Goal: Task Accomplishment & Management: Manage account settings

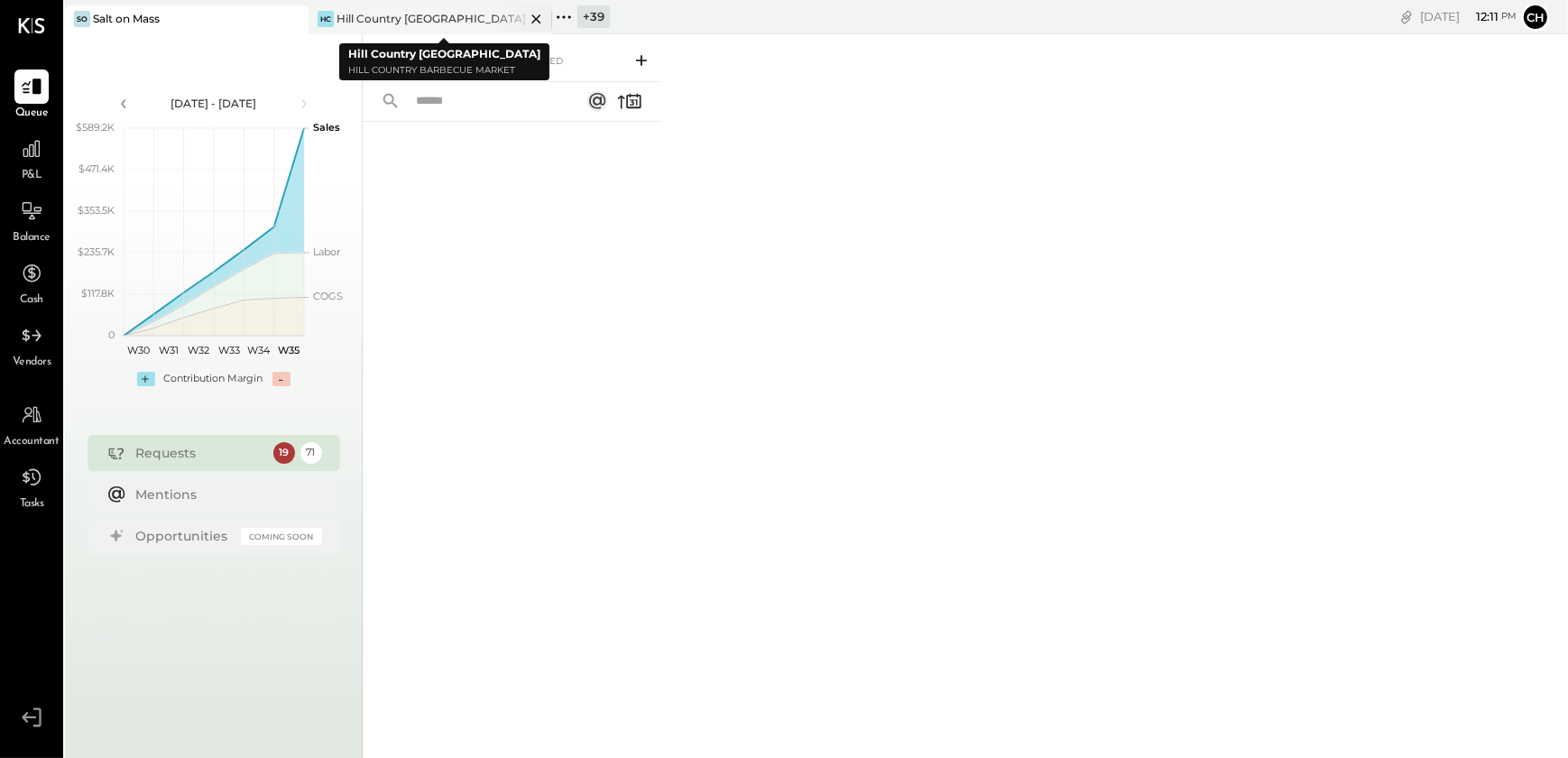
click at [540, 12] on icon at bounding box center [536, 19] width 23 height 22
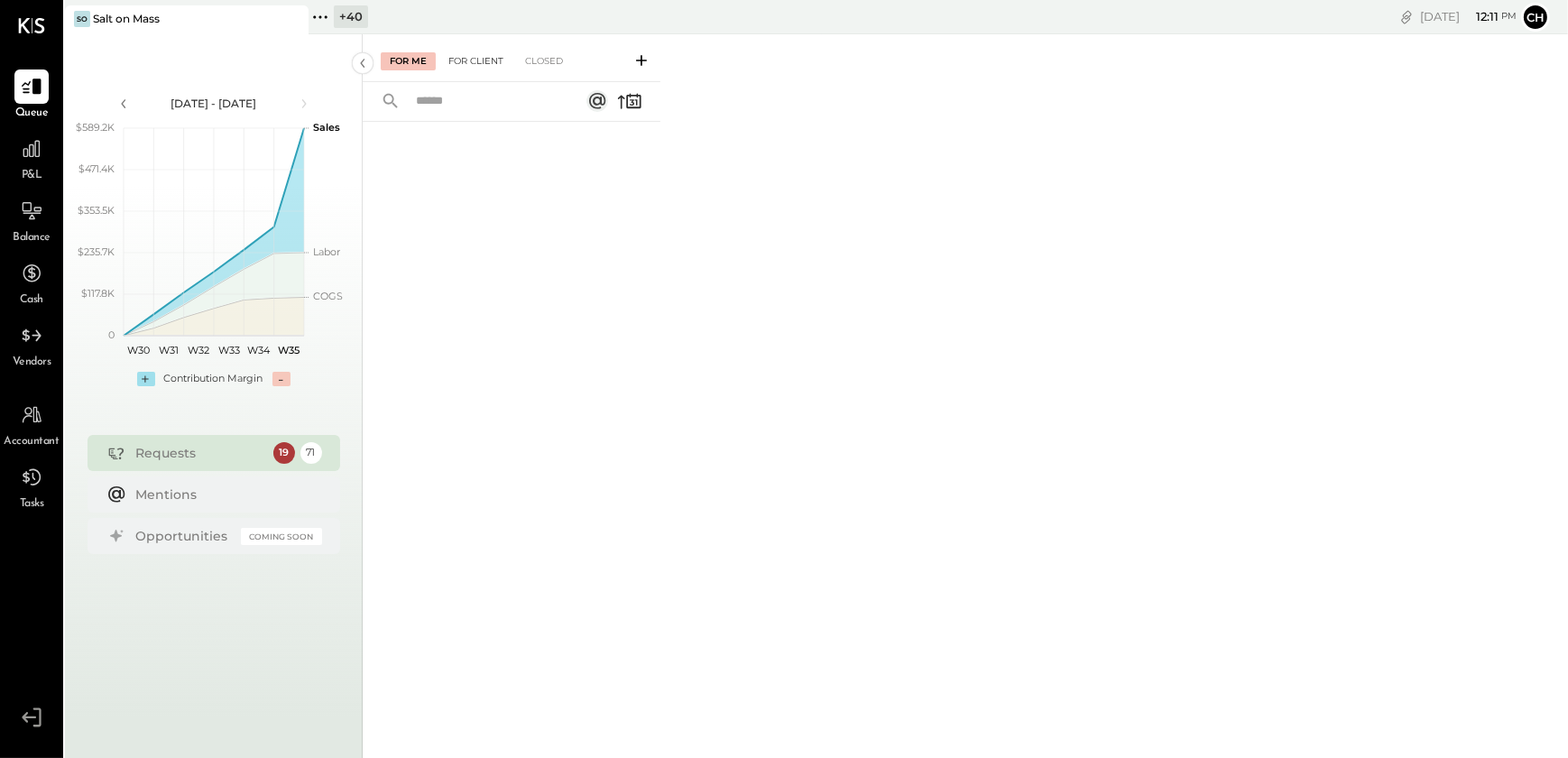
click at [488, 59] on div "For Client" at bounding box center [476, 61] width 73 height 18
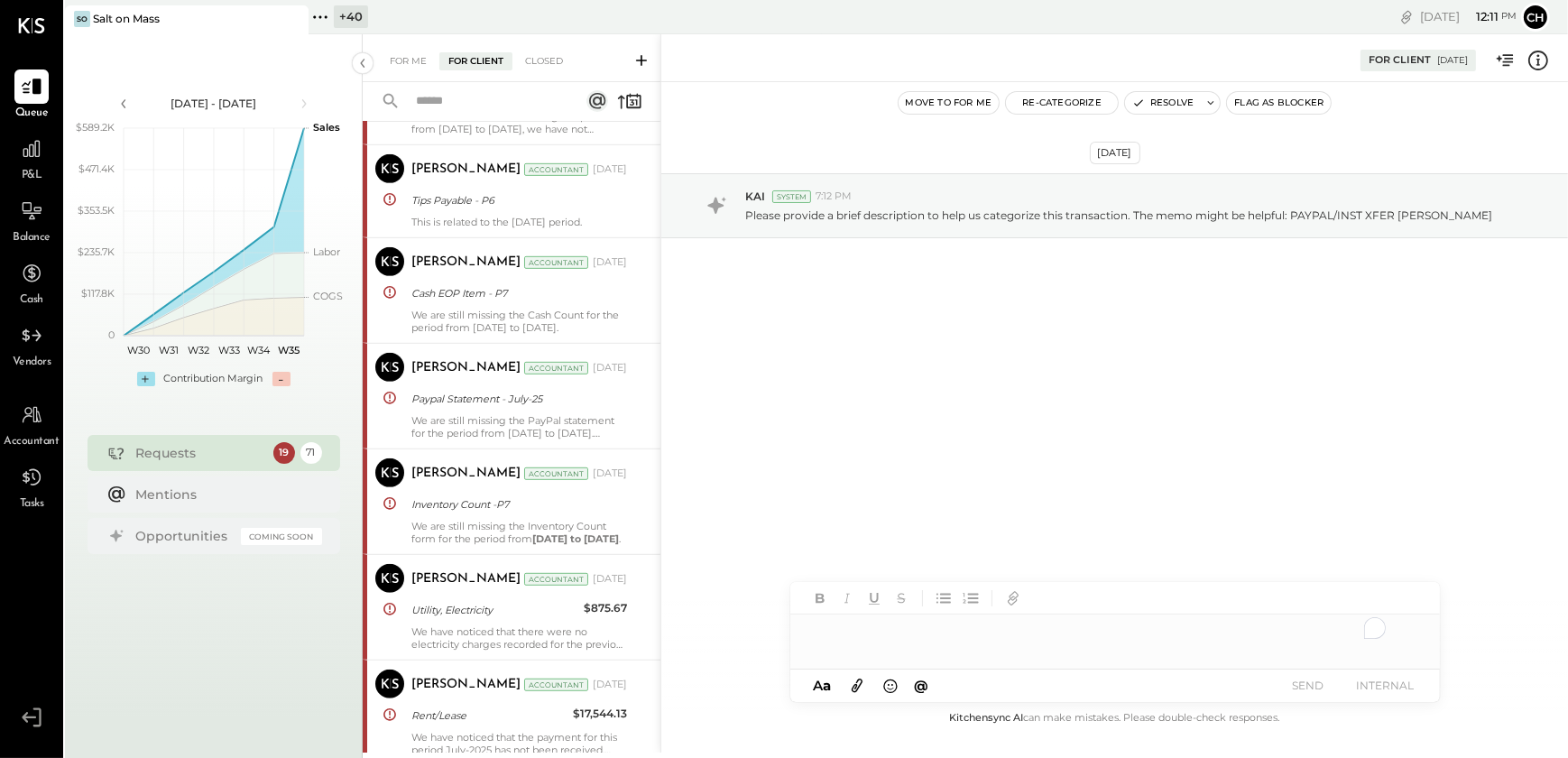
scroll to position [997, 0]
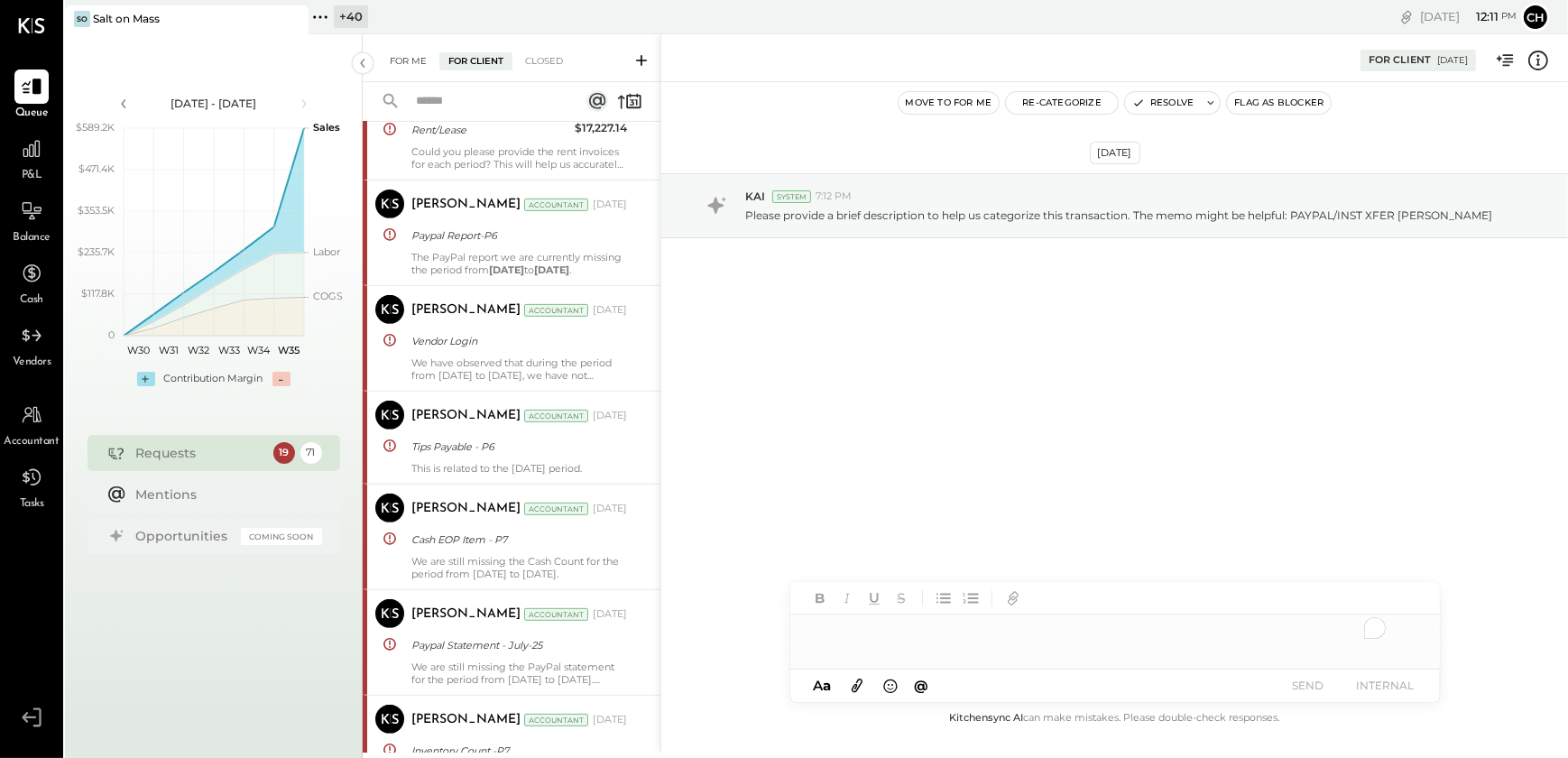
click at [401, 66] on div "For Me" at bounding box center [407, 61] width 55 height 18
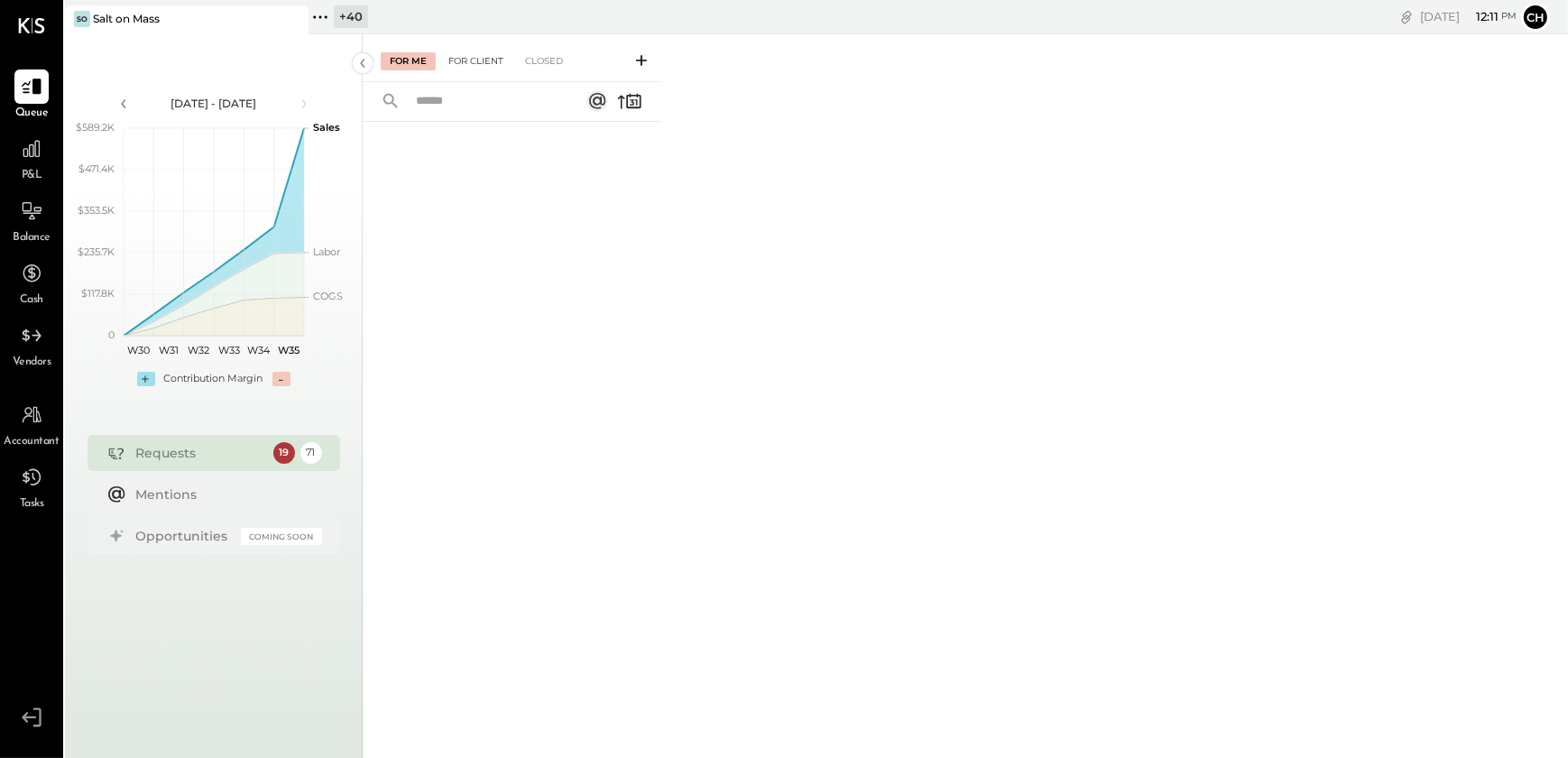
click at [465, 67] on div "For Client" at bounding box center [476, 61] width 73 height 18
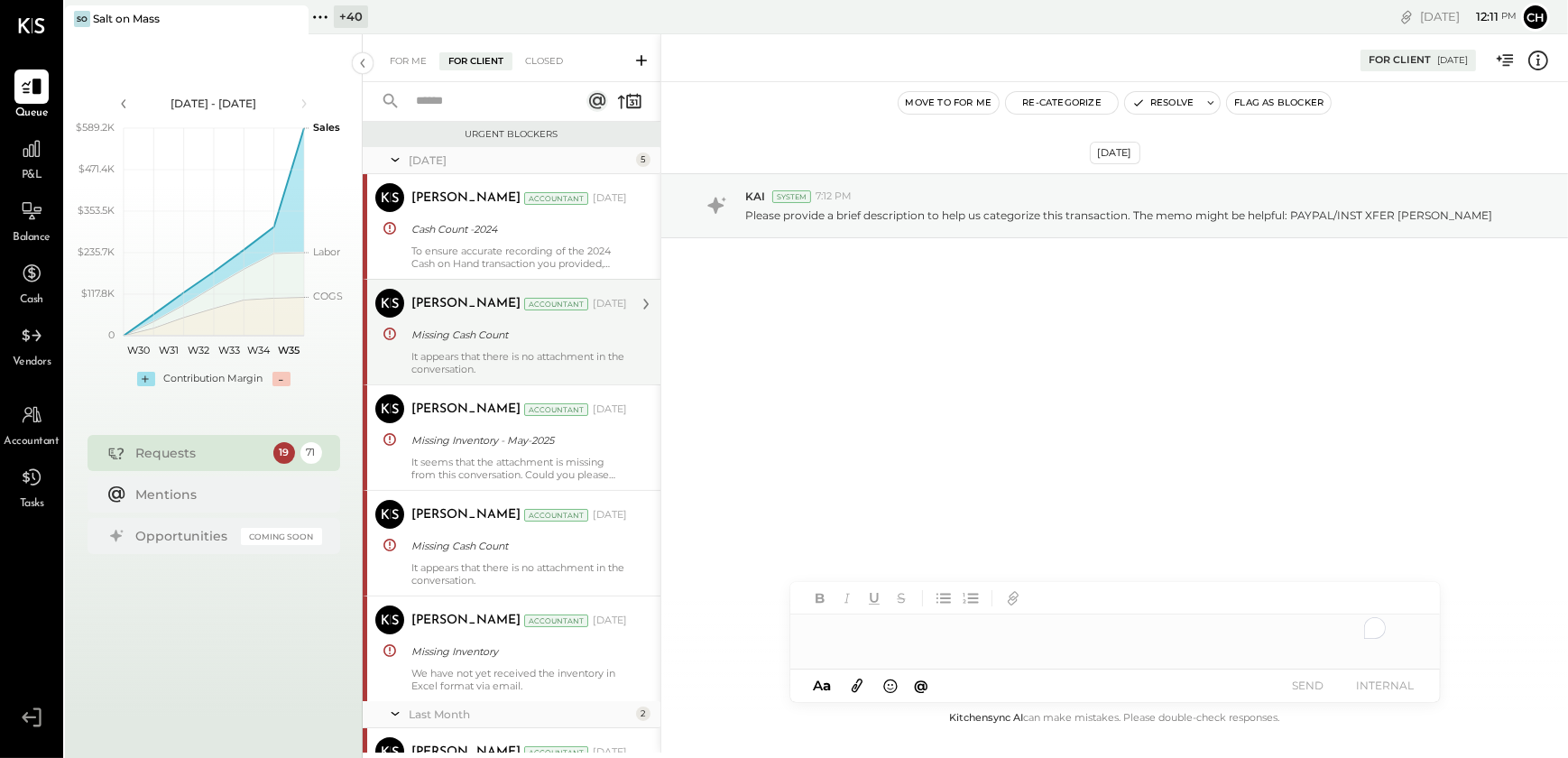
click at [522, 282] on div "Narendra Gupta Accountant Narendra Gupta Accountant Jun 10, 2025 Missing Cash C…" at bounding box center [511, 332] width 298 height 105
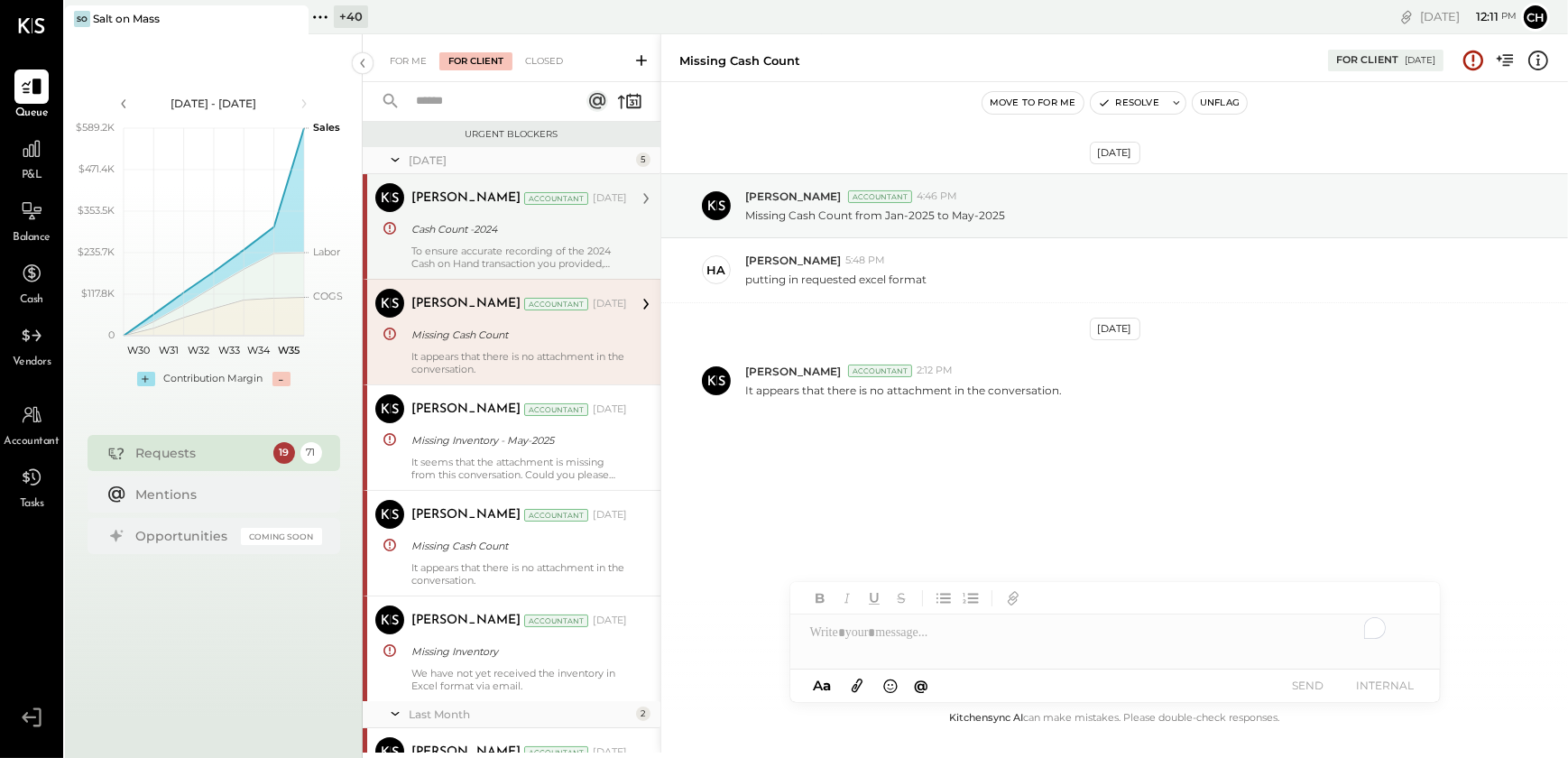
click at [557, 252] on div "To ensure accurate recording of the 2024 Cash on Hand transaction you provided,…" at bounding box center [519, 256] width 216 height 25
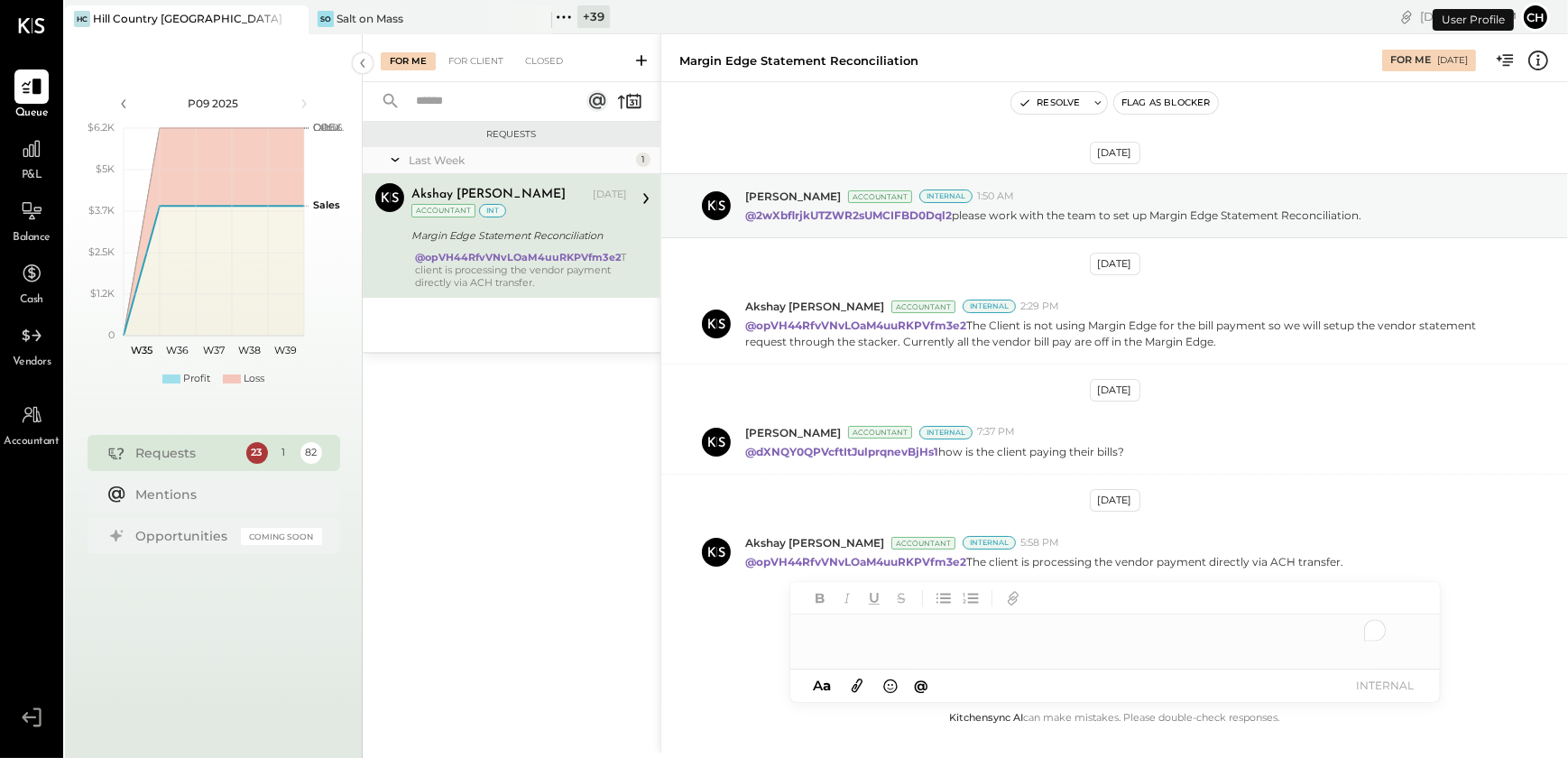
scroll to position [11, 0]
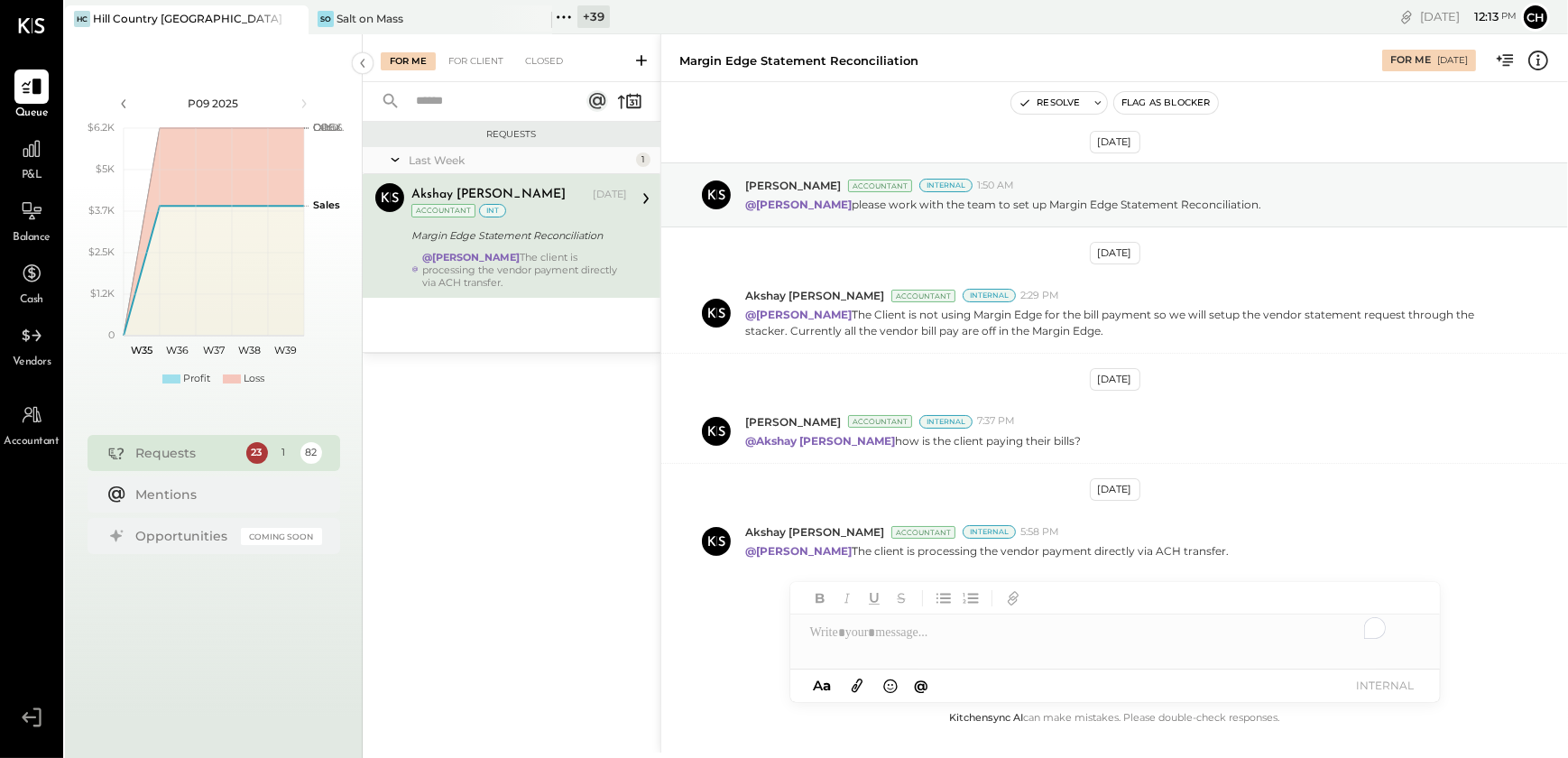
click at [293, 26] on icon at bounding box center [293, 19] width 23 height 22
click at [177, 26] on div "So Salt on Mass" at bounding box center [186, 20] width 243 height 29
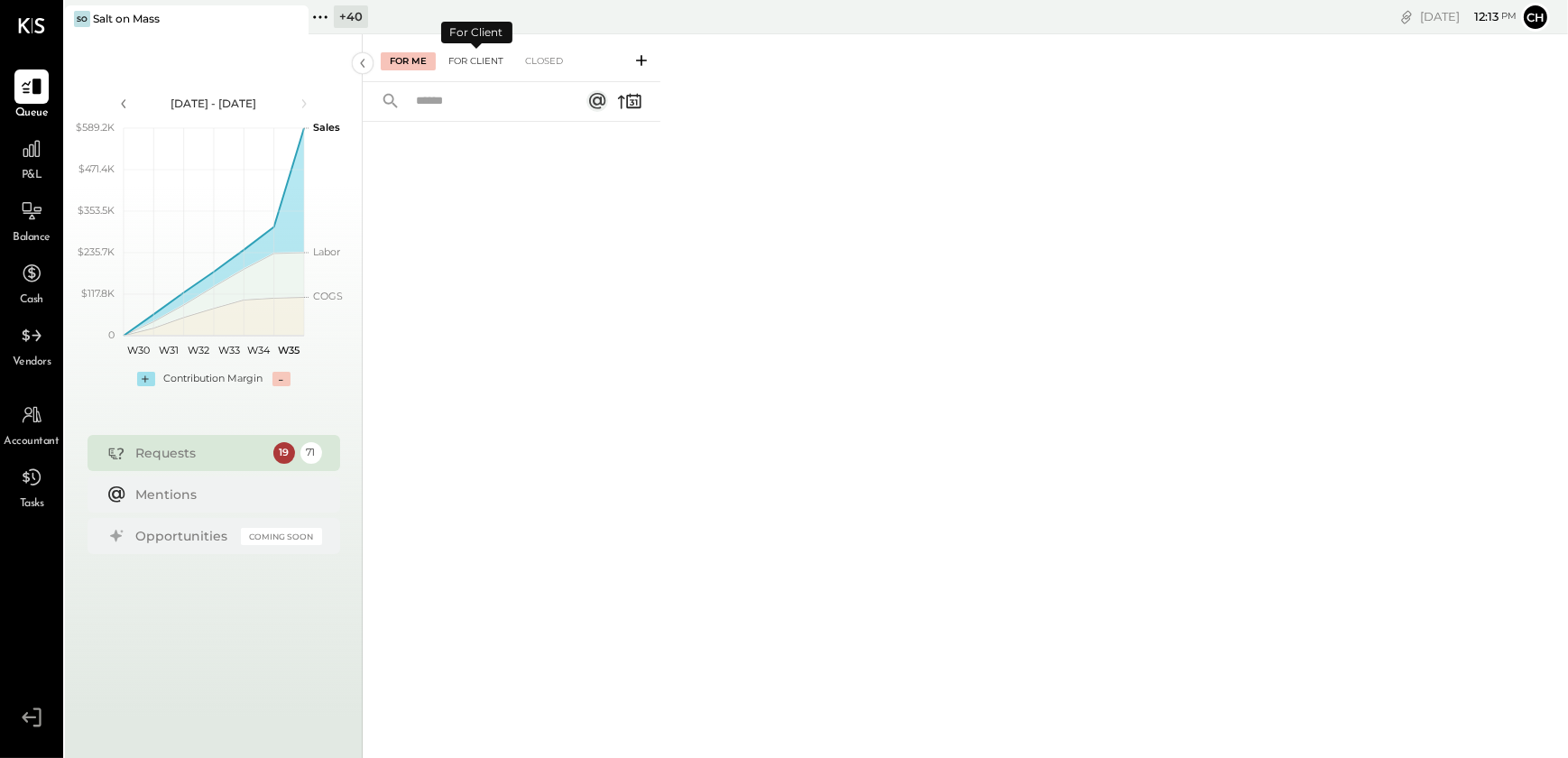
click at [478, 54] on div "For Client" at bounding box center [476, 61] width 73 height 18
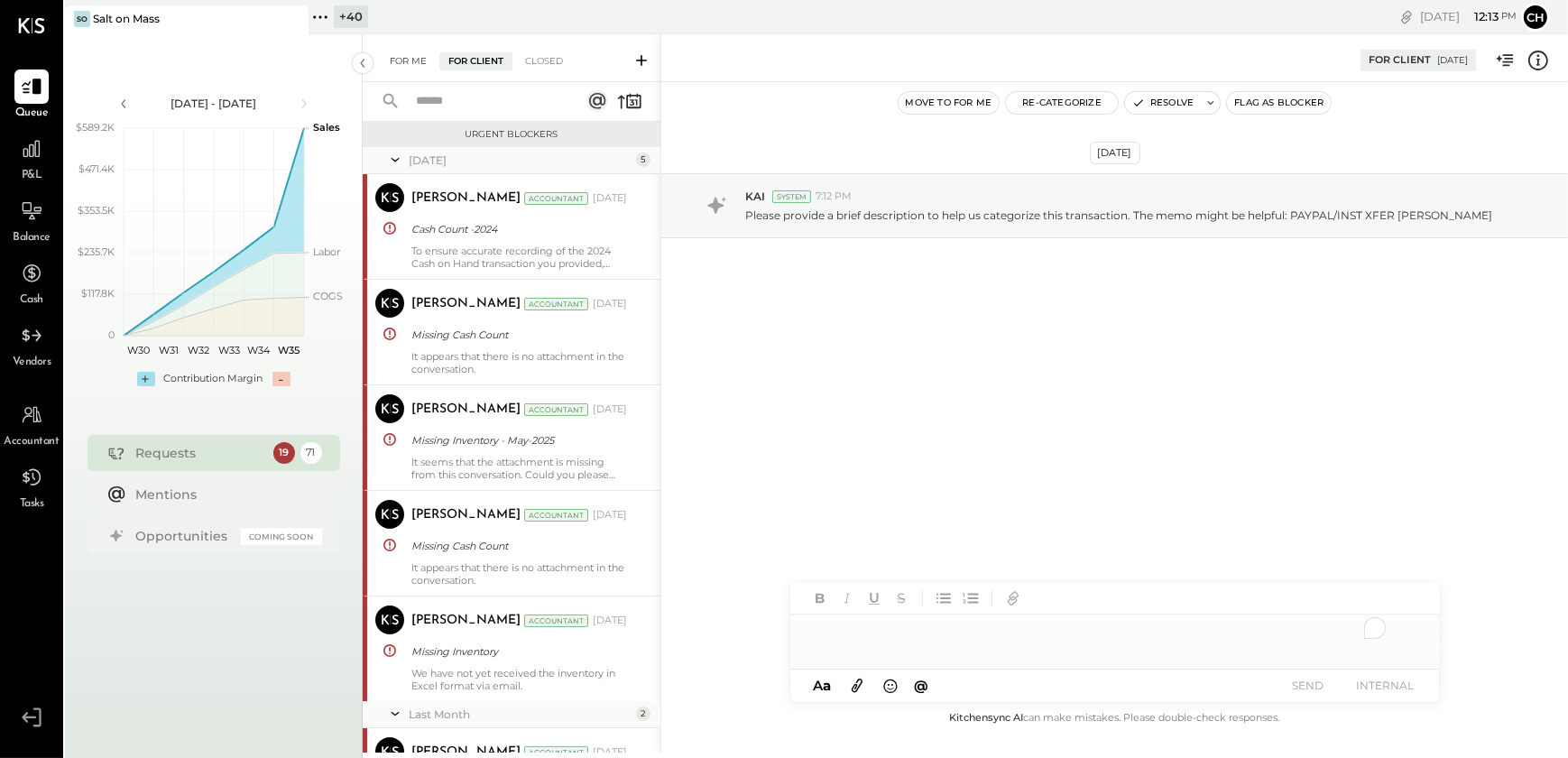
click at [404, 57] on div "For Me" at bounding box center [407, 61] width 55 height 18
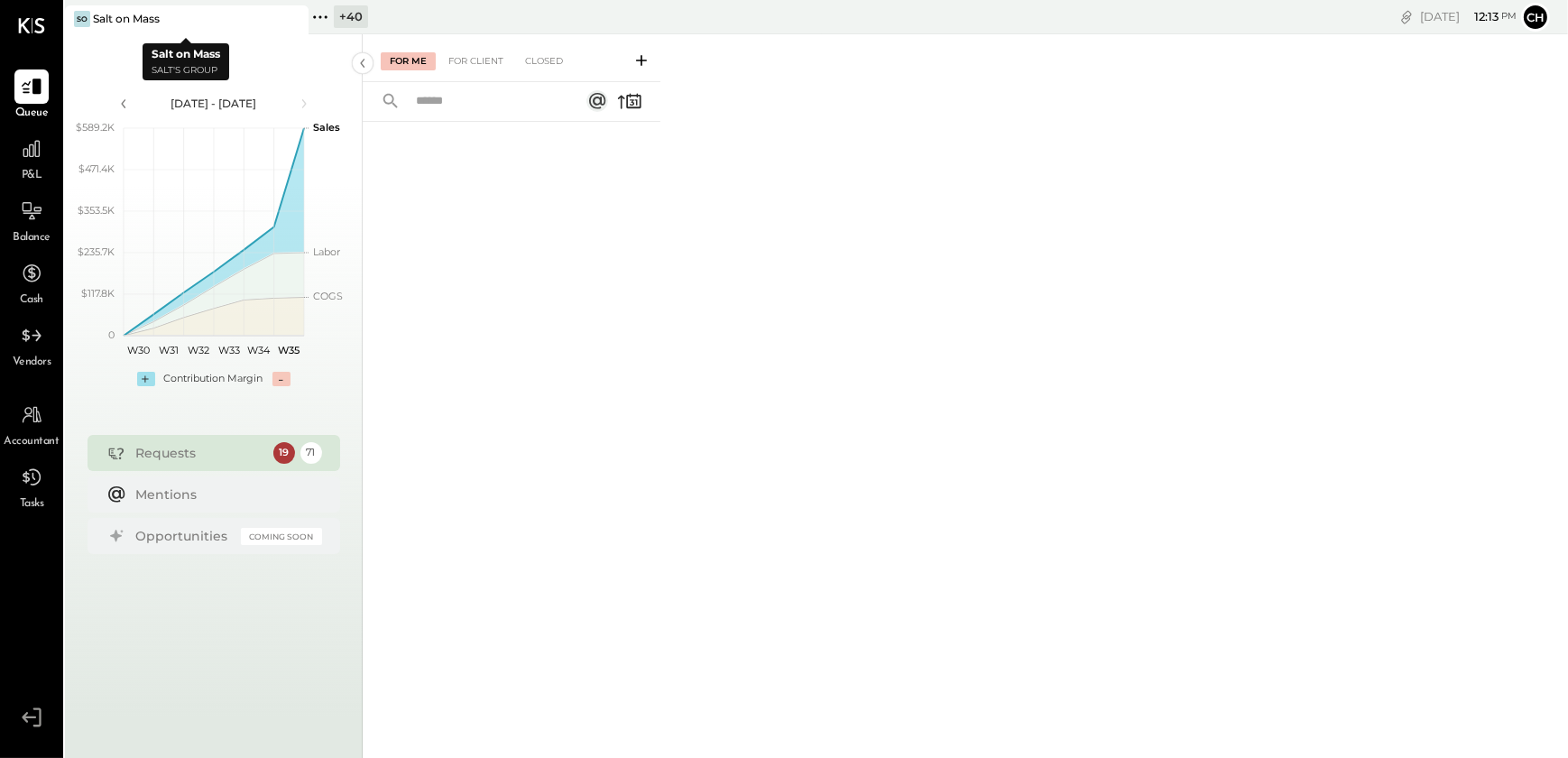
click at [300, 17] on icon at bounding box center [293, 19] width 23 height 22
